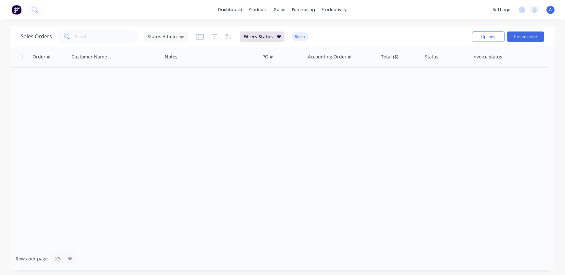
click at [309, 144] on div "Order # Customer Name Notes PO # Accounting Order # Total ($) Status Invoice st…" at bounding box center [282, 147] width 544 height 201
click at [159, 36] on span "Status Admin" at bounding box center [162, 36] width 29 height 7
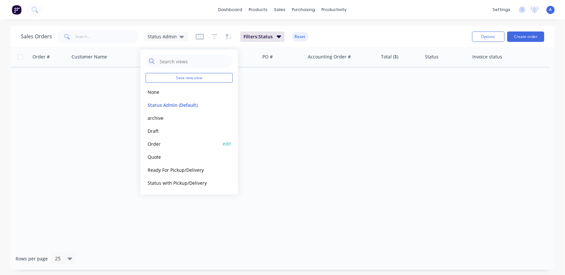
click at [160, 143] on button "Order" at bounding box center [183, 143] width 74 height 7
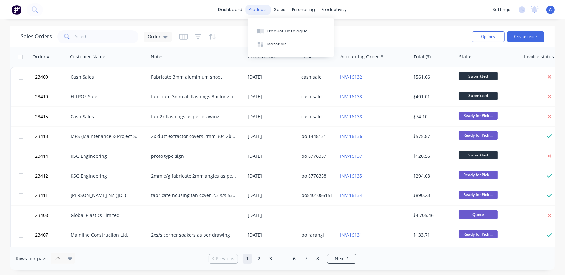
drag, startPoint x: 263, startPoint y: 7, endPoint x: 272, endPoint y: 9, distance: 9.8
click at [262, 7] on div "products" at bounding box center [258, 10] width 25 height 10
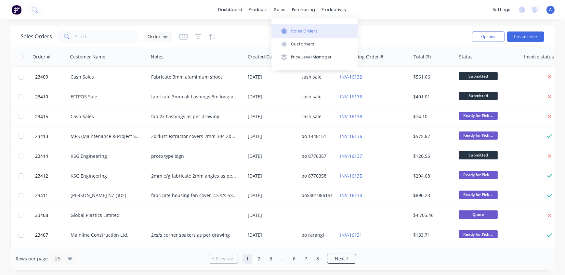
click at [299, 32] on div "Sales Orders" at bounding box center [304, 31] width 27 height 6
click at [304, 32] on div "Sales Orders" at bounding box center [304, 31] width 27 height 6
click at [330, 38] on div "Sales Orders Order" at bounding box center [244, 37] width 446 height 16
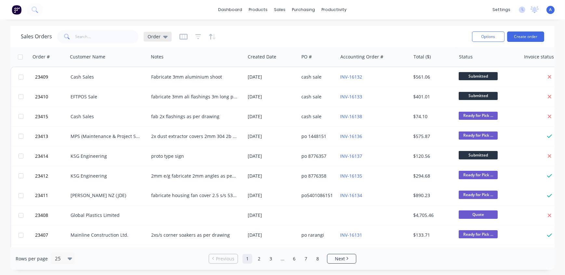
click at [148, 34] on span "Order" at bounding box center [154, 36] width 13 height 7
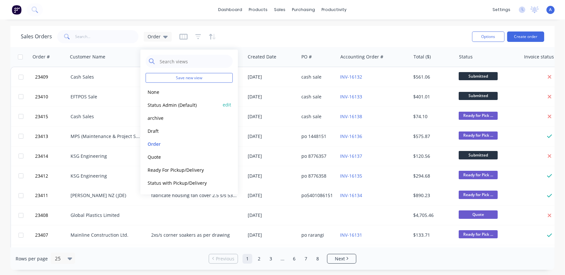
click at [163, 104] on button "Status Admin (Default)" at bounding box center [183, 104] width 74 height 7
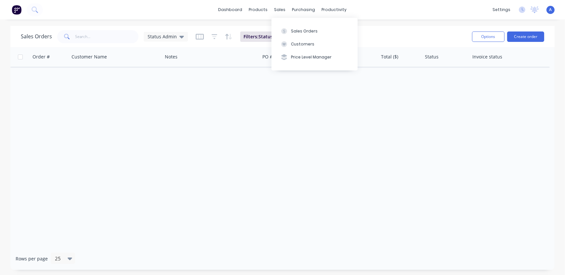
drag, startPoint x: 386, startPoint y: 39, endPoint x: 382, endPoint y: 40, distance: 3.3
click at [386, 39] on div "Sales Orders Status Admin Filters: Status Reset" at bounding box center [244, 37] width 446 height 16
click at [299, 10] on div "purchasing" at bounding box center [304, 10] width 30 height 10
click at [304, 29] on div at bounding box center [301, 31] width 10 height 6
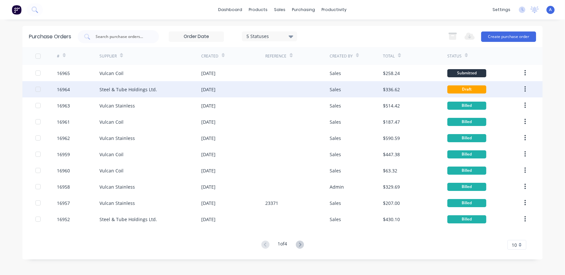
click at [138, 90] on div "Steel & Tube Holdings Ltd." at bounding box center [128, 89] width 58 height 7
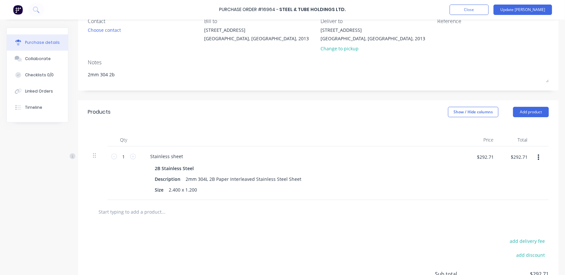
scroll to position [59, 0]
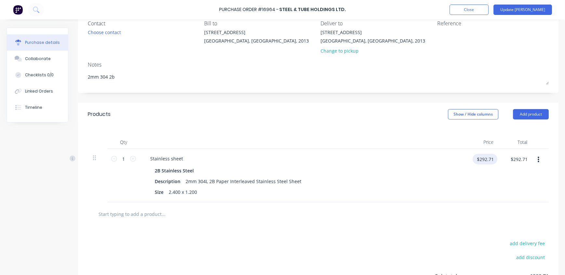
click at [488, 159] on input "$292.71" at bounding box center [485, 159] width 25 height 10
type input "$243.00"
click at [435, 162] on div "Stainless sheet" at bounding box center [302, 158] width 315 height 9
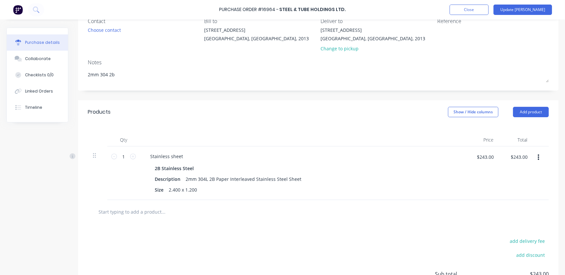
scroll to position [34, 0]
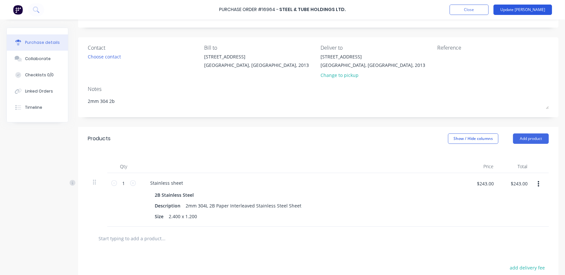
click at [533, 11] on button "Update Bill" at bounding box center [522, 10] width 59 height 10
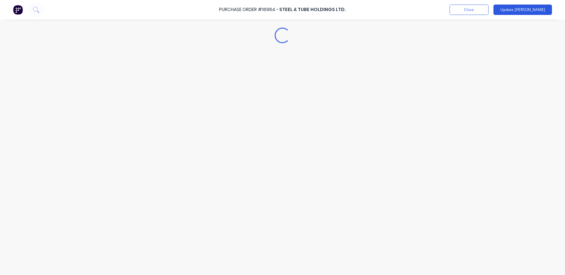
scroll to position [0, 0]
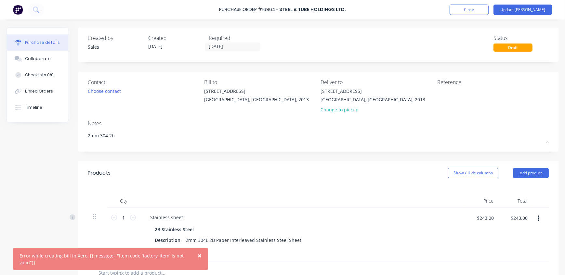
click at [200, 255] on span "×" at bounding box center [200, 255] width 4 height 9
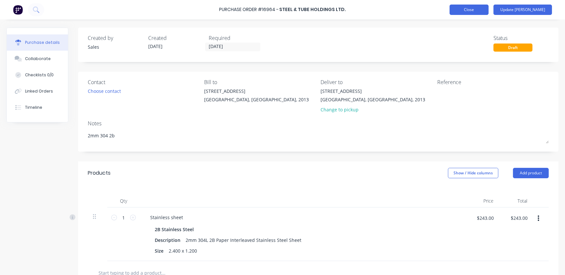
click at [489, 8] on button "Close" at bounding box center [469, 10] width 39 height 10
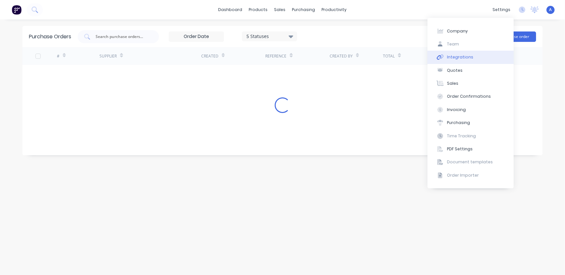
click at [465, 56] on div "Integrations" at bounding box center [460, 57] width 26 height 6
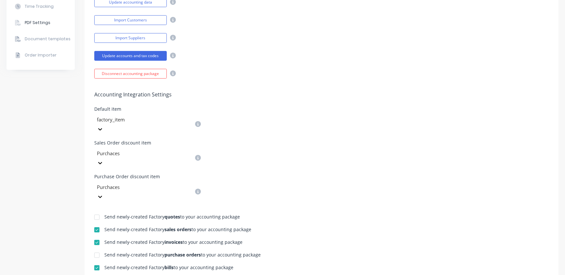
scroll to position [177, 0]
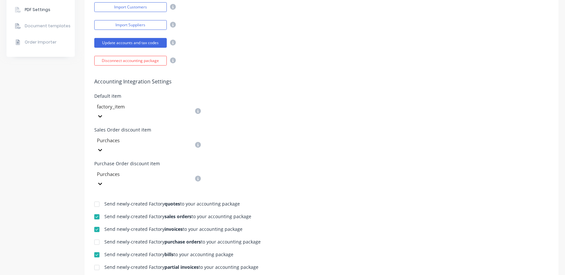
click at [154, 137] on div at bounding box center [143, 141] width 94 height 8
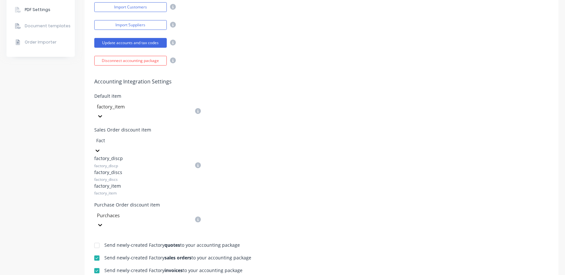
type input "Facto"
click at [133, 163] on span "factory_discp" at bounding box center [143, 166] width 98 height 6
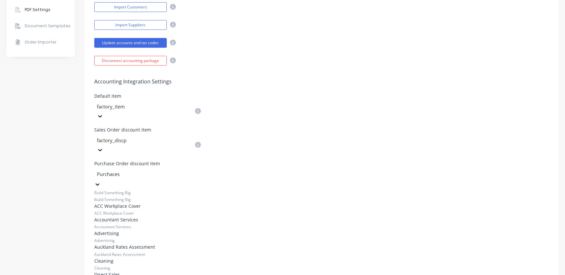
click at [134, 170] on div at bounding box center [143, 174] width 94 height 8
type input "Fac"
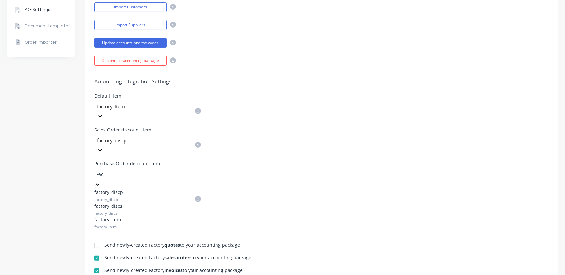
click at [117, 203] on div "factory_discs factory_discs" at bounding box center [143, 210] width 98 height 14
click at [117, 256] on div "Send newly-created Factory sales orders to your accounting package" at bounding box center [177, 258] width 147 height 5
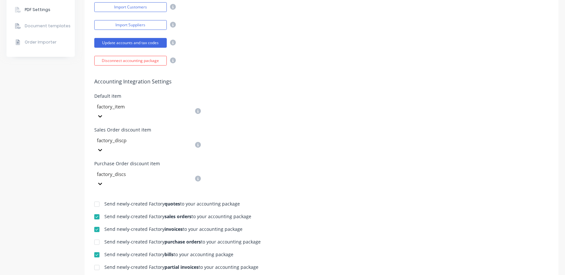
click at [364, 86] on div "Accounting Integration Settings Default item factory_item Sales Order discount …" at bounding box center [322, 127] width 474 height 123
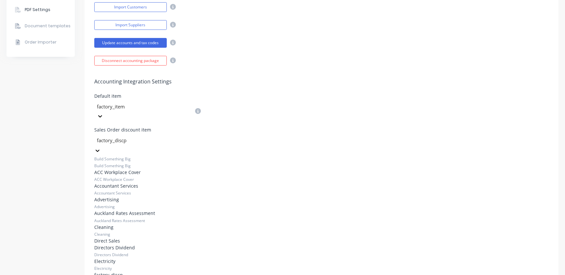
click at [130, 137] on div at bounding box center [143, 141] width 94 height 8
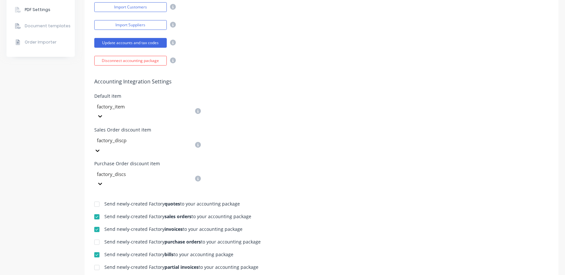
click at [138, 137] on div at bounding box center [143, 141] width 94 height 8
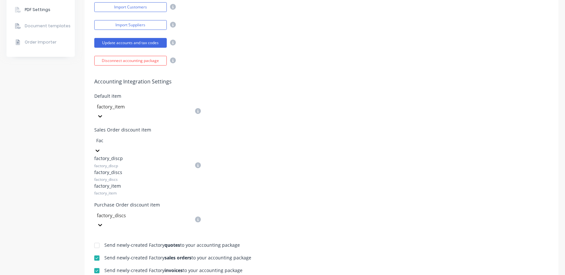
type input "Fact"
click at [125, 177] on span "factory_discs" at bounding box center [143, 180] width 98 height 6
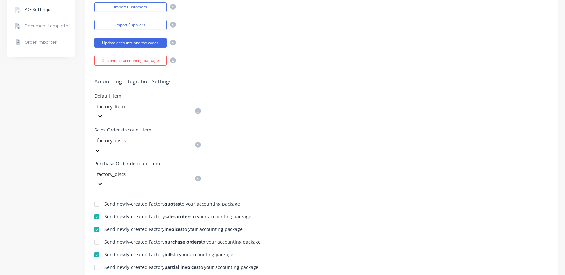
click at [131, 170] on div at bounding box center [143, 174] width 94 height 8
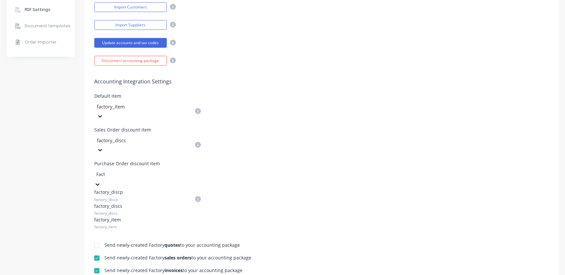
type input "Facto"
click at [126, 189] on div "factory_discp factory_discp" at bounding box center [143, 196] width 98 height 14
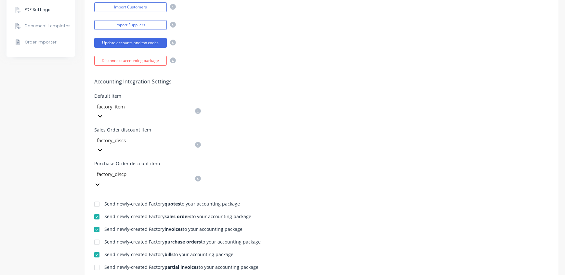
click at [333, 162] on div "Purchase Order discount item option factory_discp, selected. factory_discp" at bounding box center [321, 175] width 454 height 27
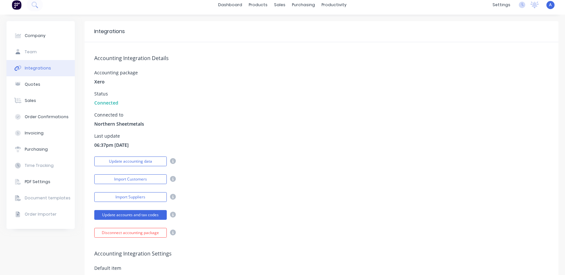
scroll to position [0, 0]
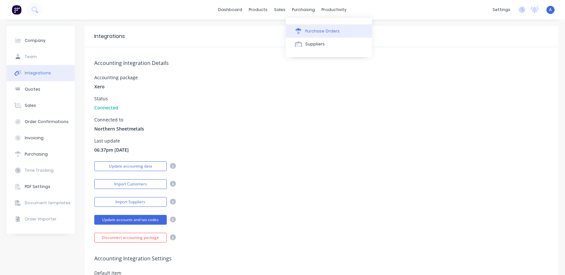
click at [310, 29] on div "Purchase Orders" at bounding box center [322, 31] width 34 height 6
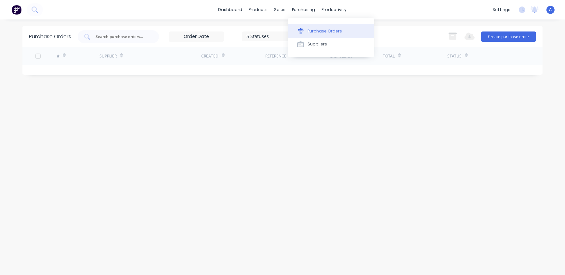
click at [309, 30] on div "Purchase Orders" at bounding box center [325, 31] width 34 height 6
click at [344, 32] on button "Purchase Orders" at bounding box center [331, 30] width 86 height 13
click at [460, 130] on div "Purchase Orders 5 Statuses 5 Statuses Export to Excel (XLSX) Create purchase or…" at bounding box center [282, 147] width 520 height 243
click at [280, 10] on div "sales" at bounding box center [280, 10] width 18 height 10
click at [297, 33] on div "Sales Orders" at bounding box center [304, 31] width 27 height 6
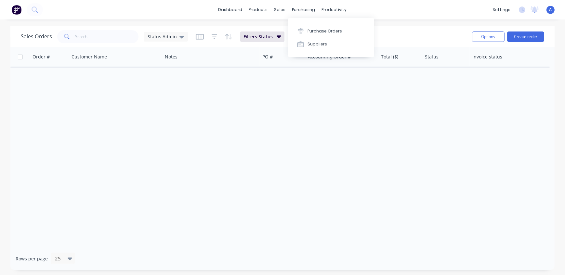
click at [308, 8] on div "purchasing" at bounding box center [304, 10] width 30 height 10
click at [316, 35] on button "Purchase Orders" at bounding box center [331, 30] width 86 height 13
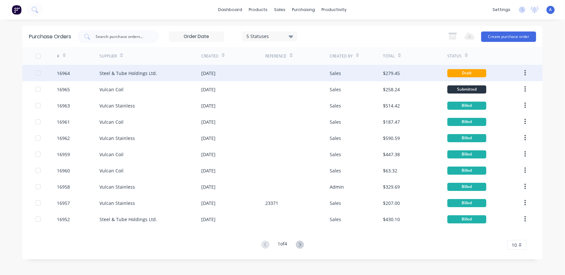
click at [259, 71] on div "08 Aug 2025" at bounding box center [233, 73] width 64 height 16
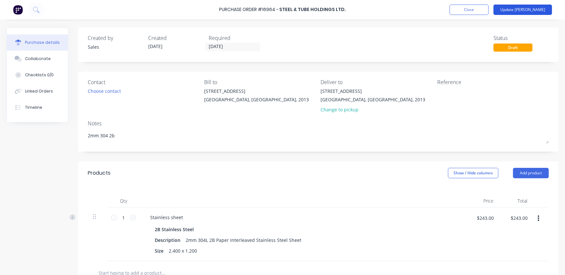
click at [533, 10] on button "Update Bill" at bounding box center [522, 10] width 59 height 10
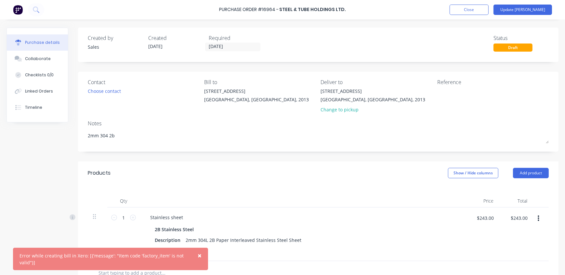
click at [202, 256] on button "×" at bounding box center [199, 256] width 17 height 16
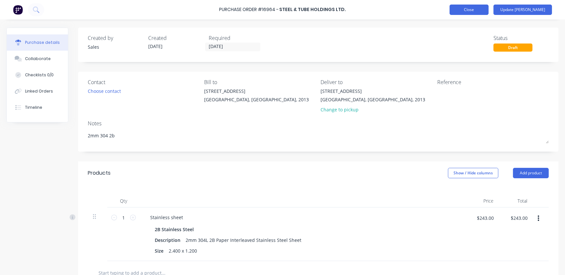
click at [480, 10] on button "Close" at bounding box center [469, 10] width 39 height 10
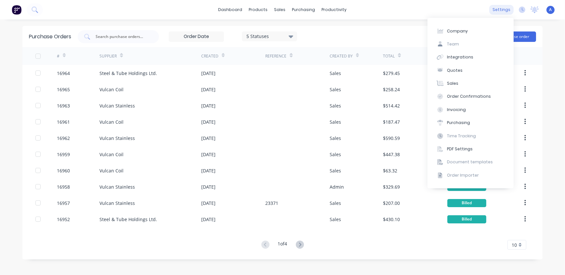
click at [501, 9] on div "settings" at bounding box center [501, 10] width 24 height 10
click at [469, 58] on div "Integrations" at bounding box center [460, 57] width 26 height 6
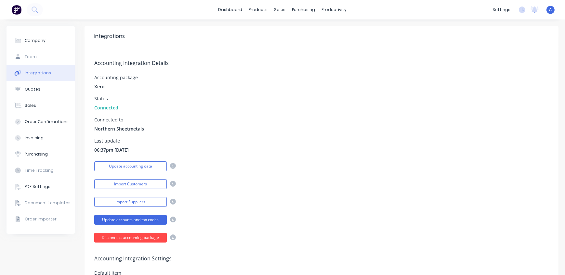
click at [139, 238] on button "Disconnect accounting package" at bounding box center [130, 238] width 72 height 10
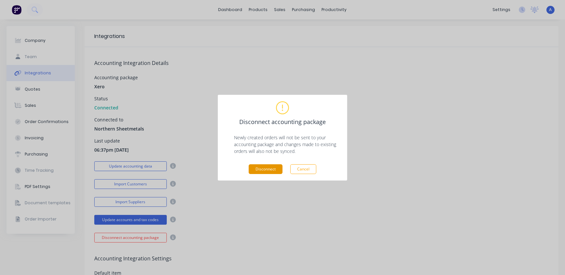
click at [268, 172] on button "Disconnect" at bounding box center [266, 169] width 34 height 10
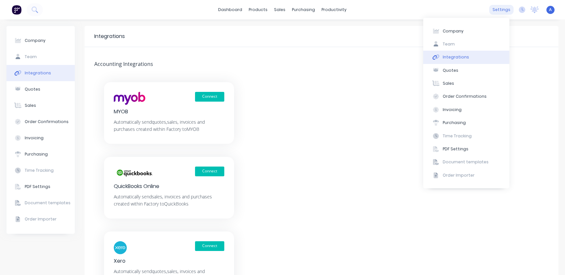
click at [501, 9] on div "settings" at bounding box center [501, 10] width 24 height 10
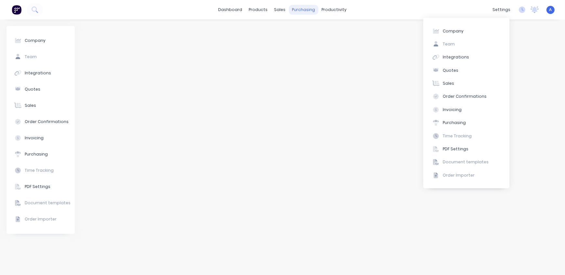
click at [297, 10] on div "purchasing" at bounding box center [304, 10] width 30 height 10
click at [310, 31] on div "Purchase Orders" at bounding box center [325, 31] width 34 height 6
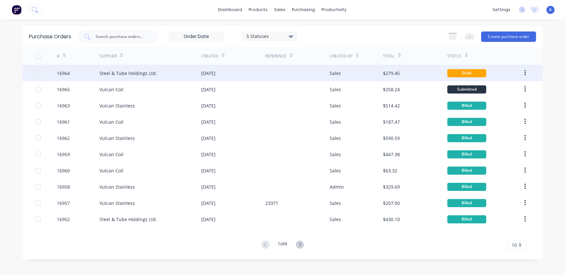
click at [179, 73] on div "Steel & Tube Holdings Ltd." at bounding box center [150, 73] width 102 height 16
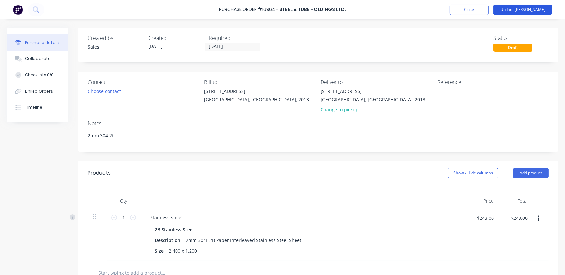
click at [534, 9] on button "Update Bill" at bounding box center [522, 10] width 59 height 10
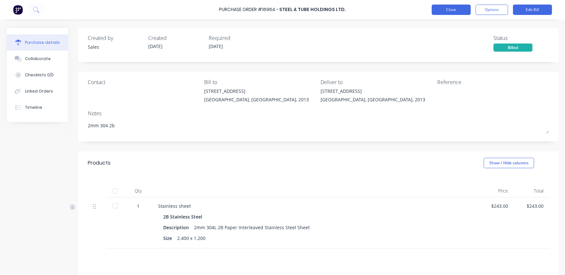
click at [454, 8] on button "Close" at bounding box center [451, 10] width 39 height 10
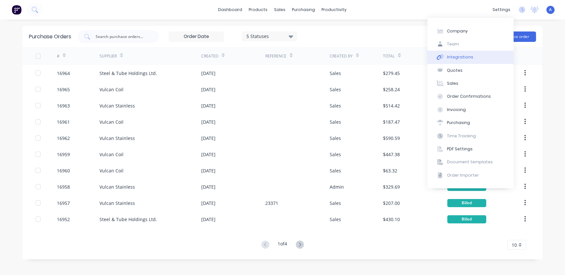
click at [506, 9] on div "settings" at bounding box center [501, 10] width 24 height 10
click at [463, 57] on div "Integrations" at bounding box center [460, 57] width 26 height 6
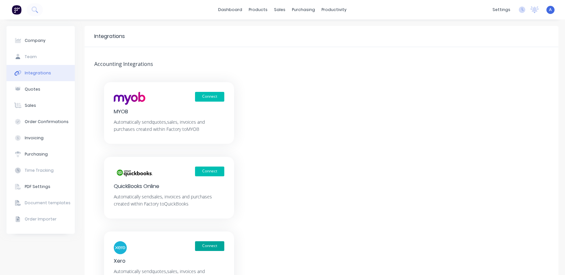
click at [207, 244] on button "Connect" at bounding box center [209, 247] width 29 height 10
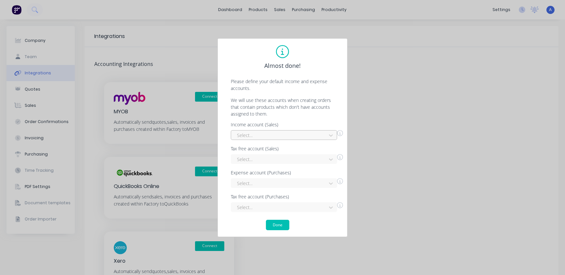
click at [279, 136] on div at bounding box center [279, 135] width 87 height 8
type input "Sales"
click at [251, 153] on div "Sales" at bounding box center [284, 150] width 106 height 12
click at [281, 224] on button "Done" at bounding box center [277, 225] width 23 height 10
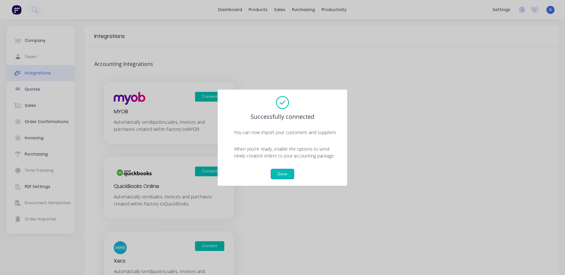
click at [285, 174] on button "Done" at bounding box center [282, 174] width 23 height 10
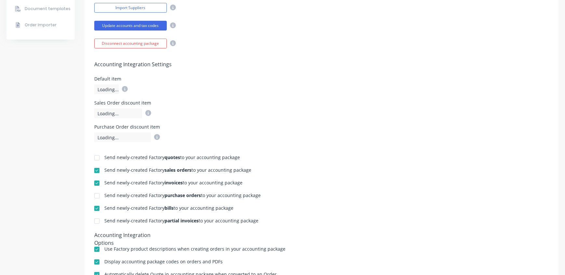
scroll to position [185, 0]
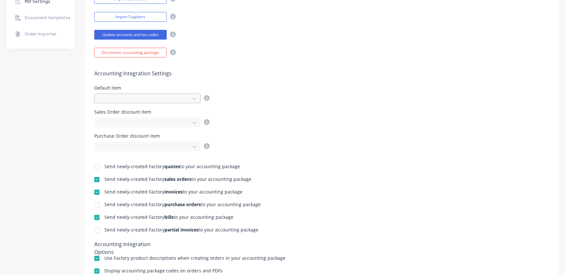
click at [117, 95] on div at bounding box center [143, 99] width 87 height 8
type input "Factory_Item"
click at [400, 136] on div "Purchase Order discount item" at bounding box center [321, 143] width 454 height 18
click at [147, 123] on div at bounding box center [143, 123] width 87 height 8
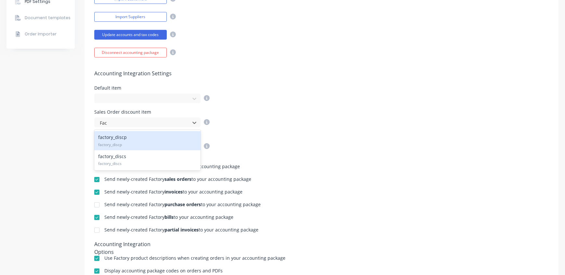
type input "Fact"
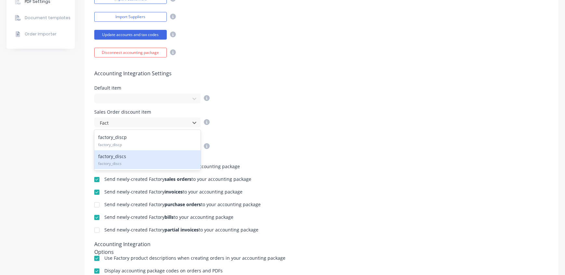
click at [132, 157] on div "factory_discs factory_discs" at bounding box center [147, 160] width 106 height 19
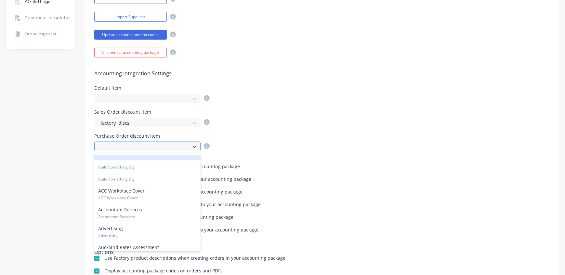
click at [127, 146] on div at bounding box center [143, 147] width 87 height 8
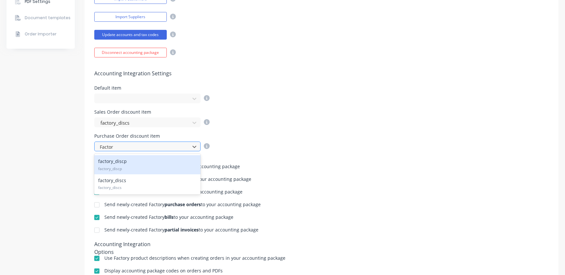
type input "Factory"
click at [133, 166] on span "factory_discp" at bounding box center [147, 169] width 99 height 6
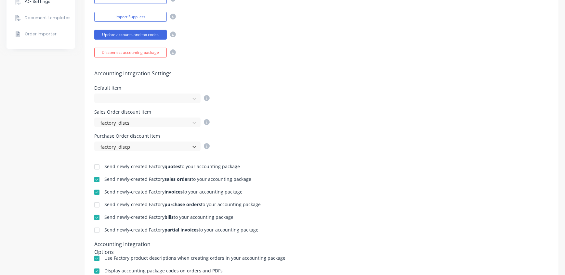
click at [335, 159] on div "Send newly-created Factory quotes to your accounting package Send newly-created…" at bounding box center [322, 244] width 474 height 187
click at [133, 102] on div at bounding box center [143, 99] width 87 height 8
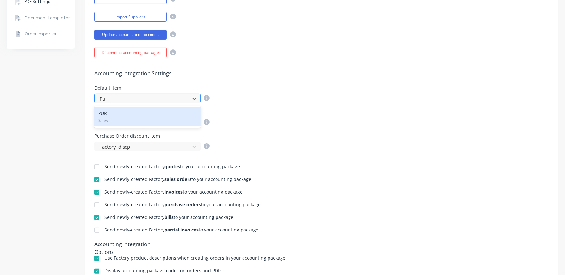
type input "Pur"
click at [114, 116] on div "PUR Sales" at bounding box center [147, 116] width 106 height 19
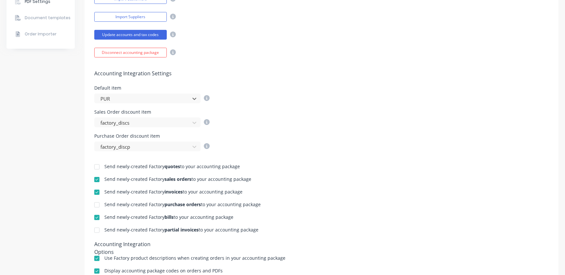
click at [258, 114] on div "Sales Order discount item factory_discs" at bounding box center [321, 119] width 454 height 18
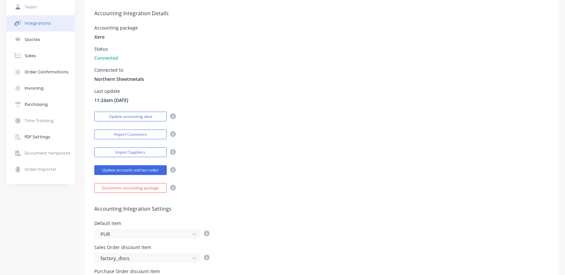
scroll to position [0, 0]
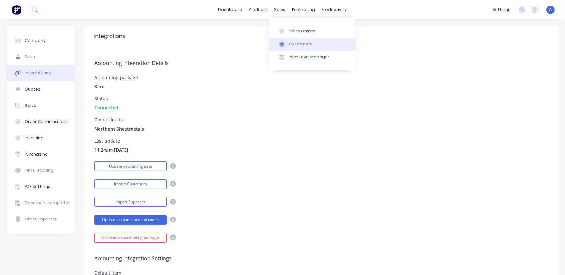
click at [291, 43] on div "Customers" at bounding box center [300, 44] width 23 height 6
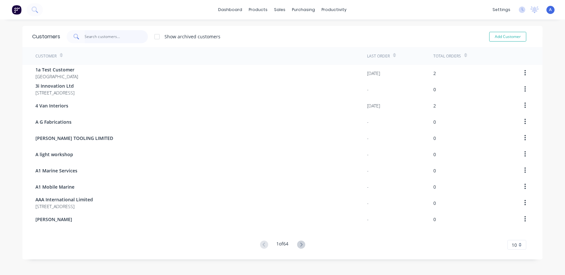
click at [105, 37] on input "text" at bounding box center [116, 36] width 63 height 13
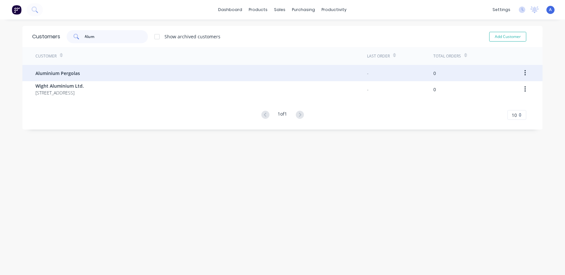
type input "Alum"
click at [66, 74] on span "Aluminium Pergolas" at bounding box center [57, 73] width 45 height 7
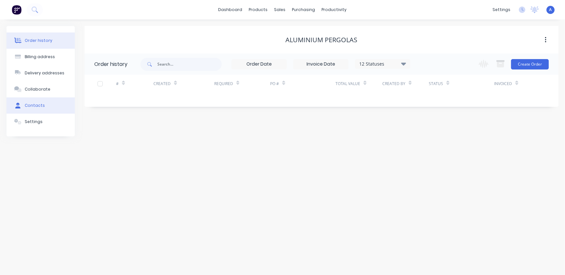
click at [33, 103] on div "Contacts" at bounding box center [35, 106] width 20 height 6
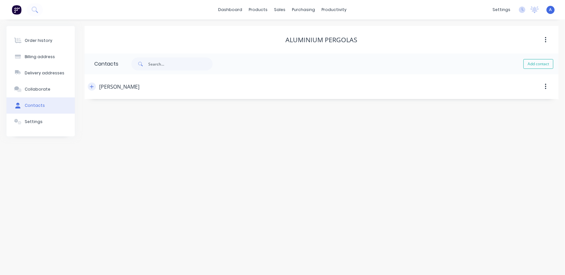
click at [93, 87] on icon "button" at bounding box center [92, 87] width 4 height 4
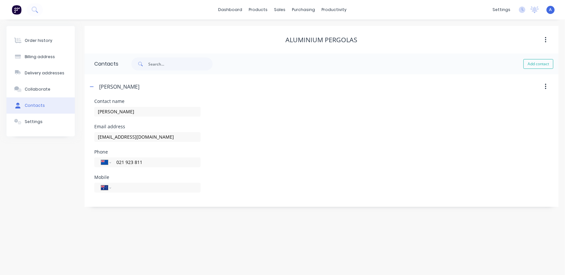
click div "Sales Orders"
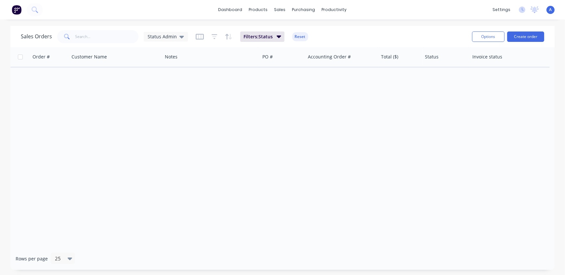
click at [548, 8] on div "A Northern Sheetmetals Admin Power User Profile Sign out" at bounding box center [550, 10] width 8 height 8
click at [550, 9] on span "A" at bounding box center [550, 10] width 3 height 6
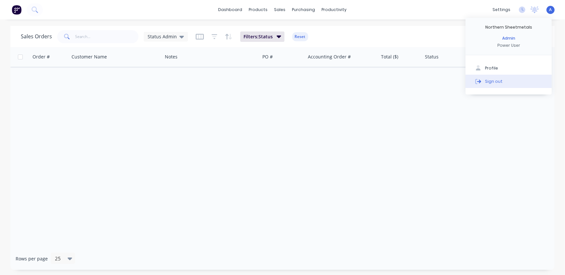
click at [486, 84] on div "Sign out" at bounding box center [494, 81] width 18 height 6
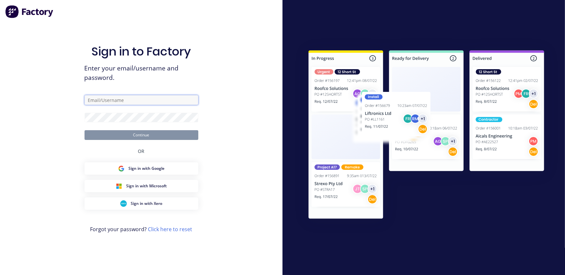
type input "[EMAIL_ADDRESS][DOMAIN_NAME]"
